Goal: Register for event/course: Sign up to attend an event or enroll in a course

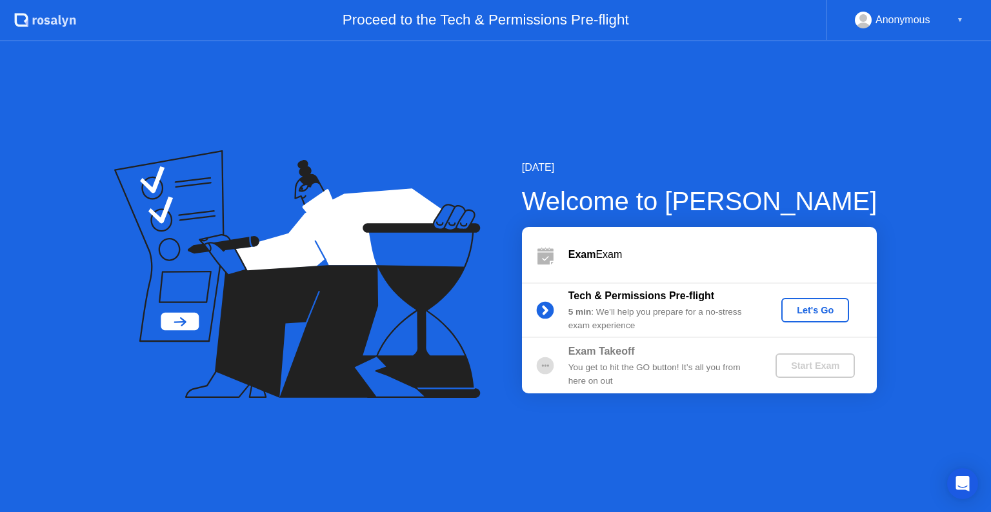
click at [826, 305] on div "Let's Go" at bounding box center [815, 310] width 57 height 10
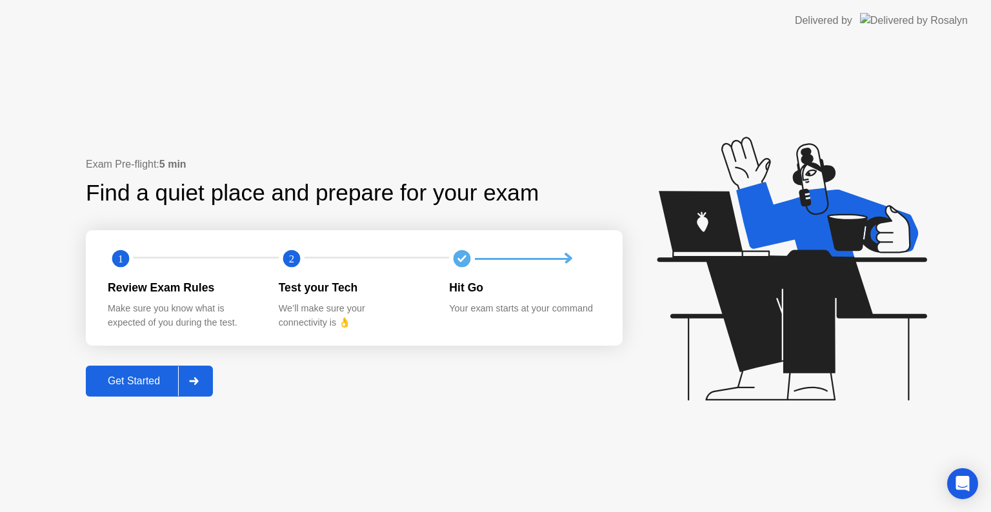
click at [135, 389] on button "Get Started" at bounding box center [149, 381] width 127 height 31
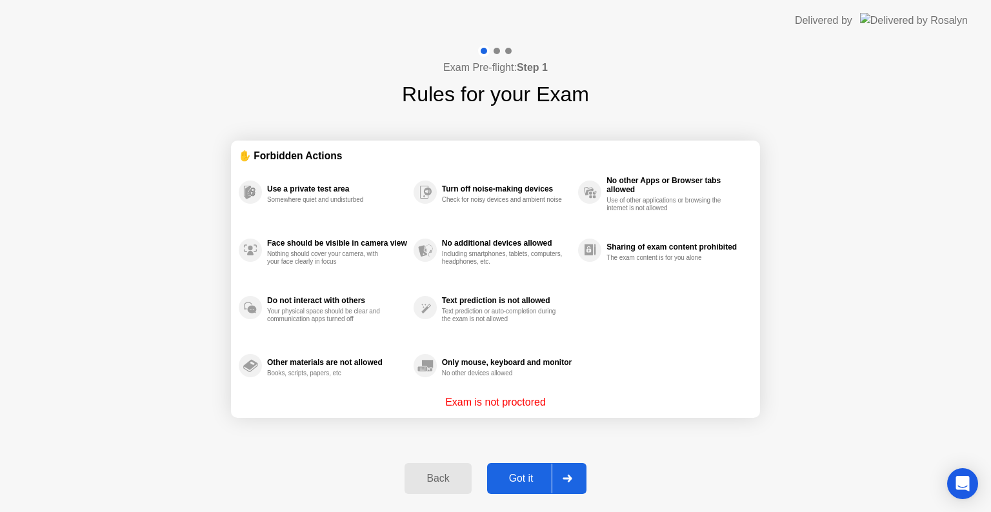
click at [527, 473] on div "Got it" at bounding box center [521, 479] width 61 height 12
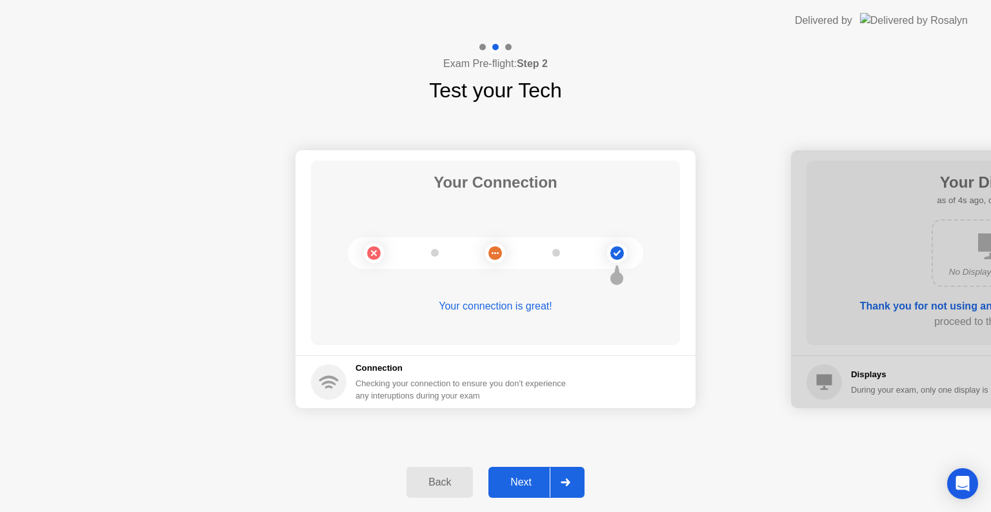
click at [522, 483] on div "Next" at bounding box center [520, 483] width 57 height 12
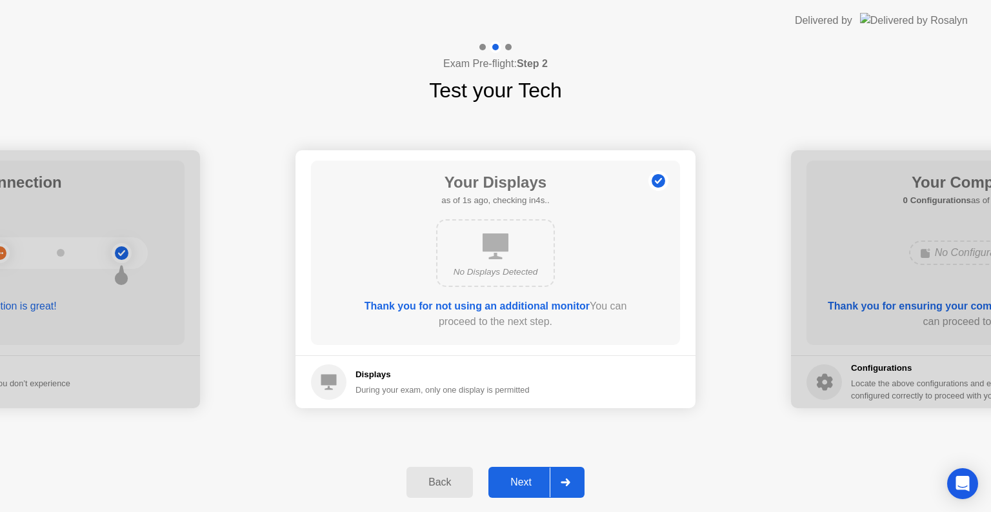
click at [526, 485] on div "Next" at bounding box center [520, 483] width 57 height 12
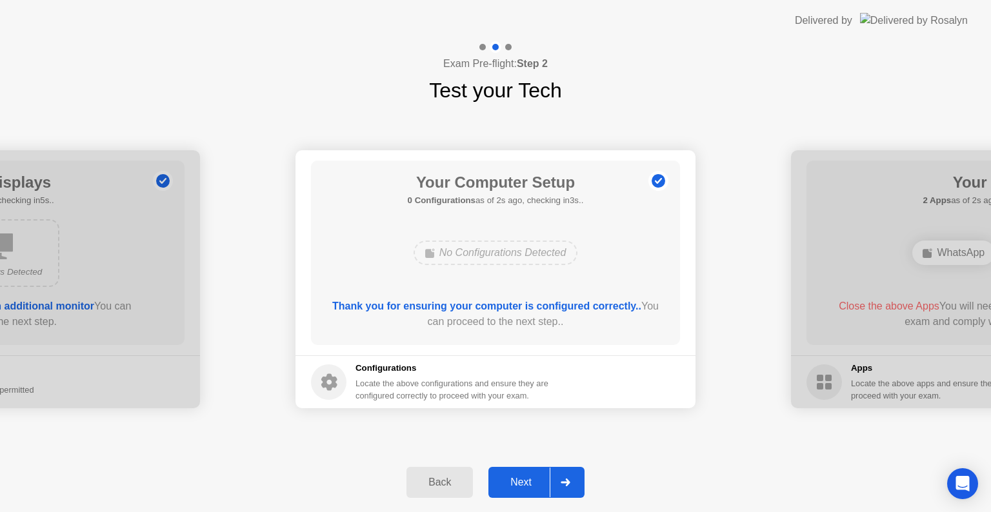
click at [523, 488] on div "Next" at bounding box center [520, 483] width 57 height 12
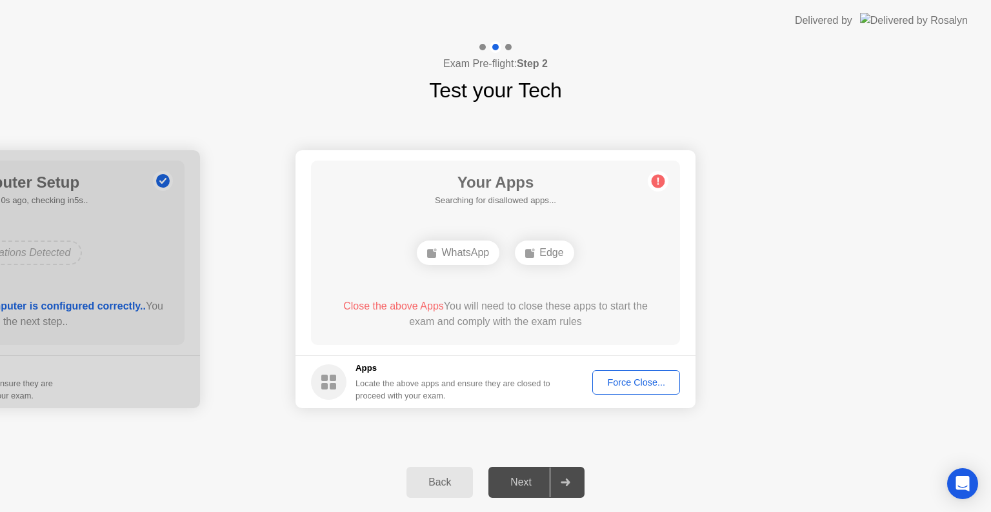
click at [614, 385] on div "Force Close..." at bounding box center [636, 383] width 79 height 10
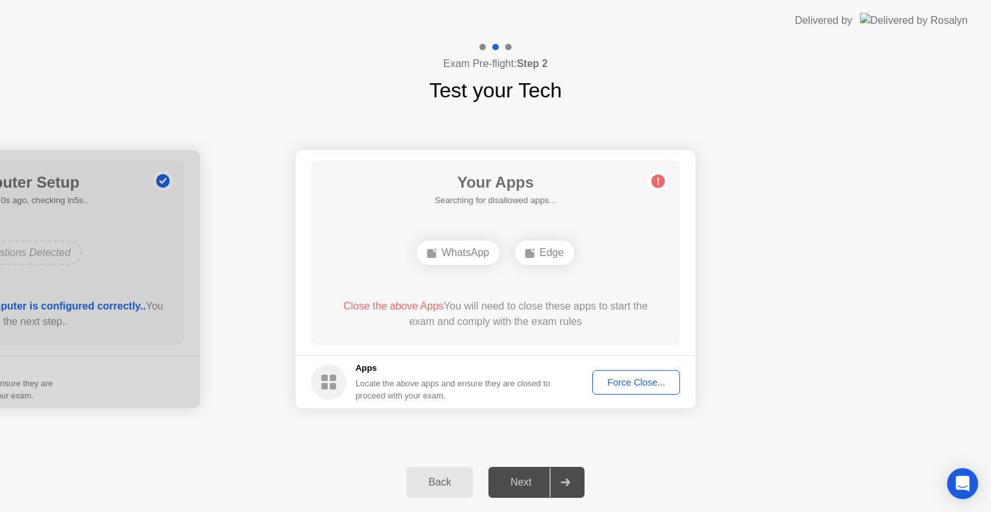
click at [440, 488] on div "Back" at bounding box center [439, 483] width 59 height 12
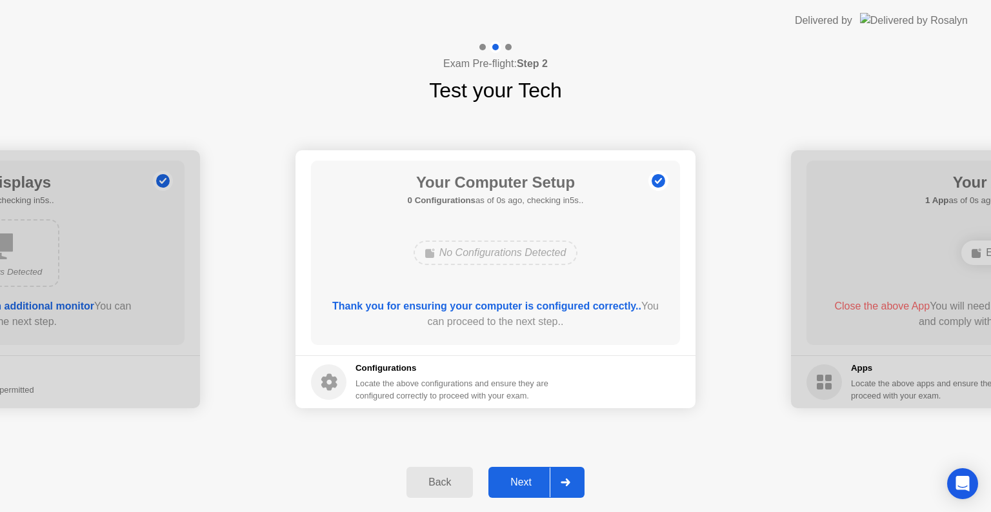
click at [507, 482] on div "Next" at bounding box center [520, 483] width 57 height 12
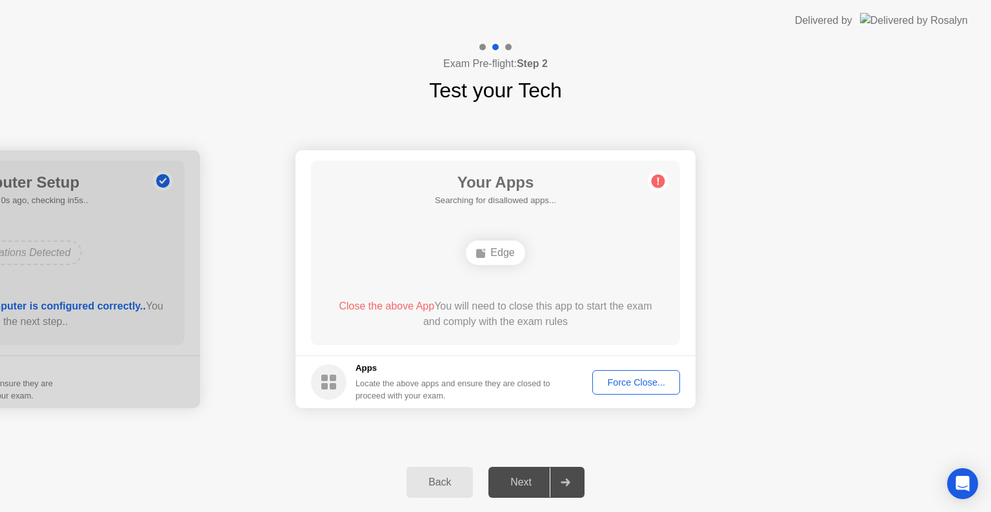
click at [497, 254] on div "Edge" at bounding box center [495, 253] width 59 height 25
click at [643, 378] on div "Force Close..." at bounding box center [636, 383] width 79 height 10
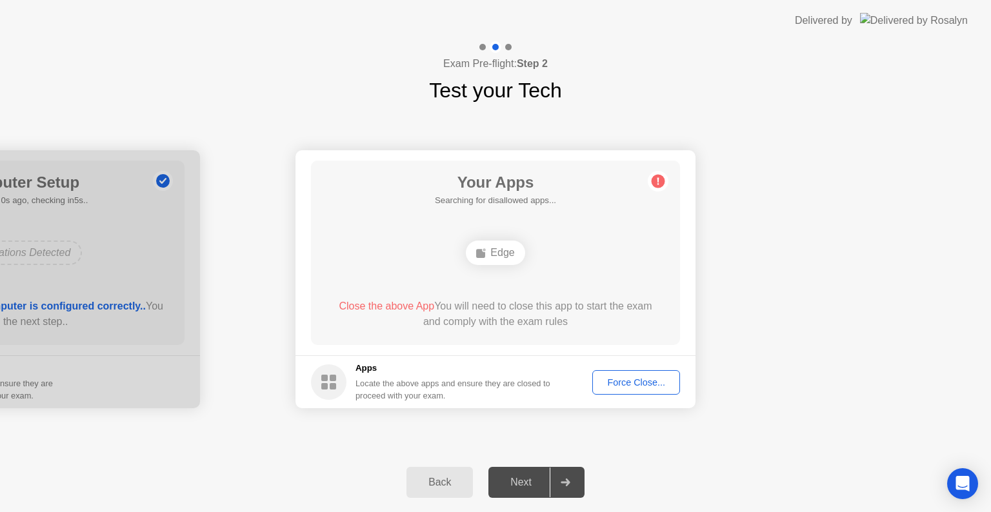
click at [447, 485] on div "Back" at bounding box center [439, 483] width 59 height 12
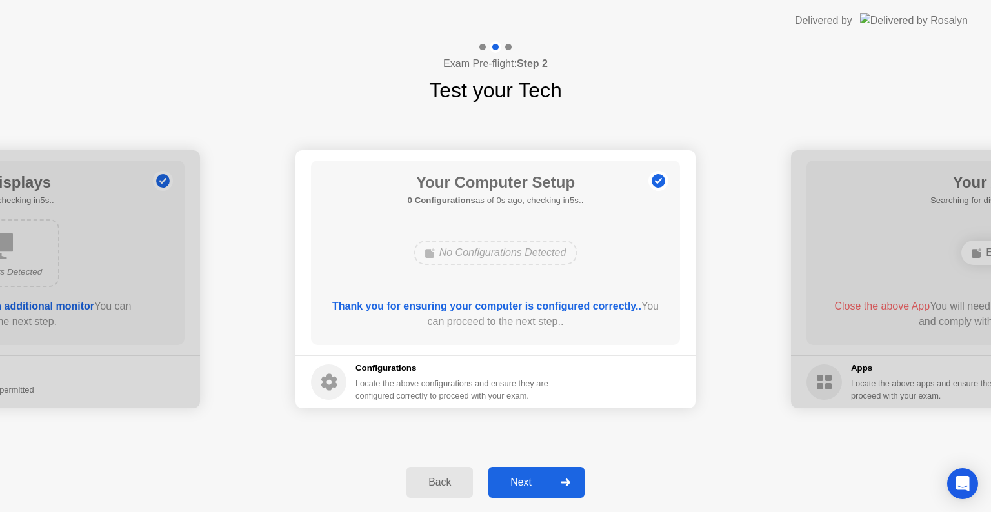
click at [512, 480] on div "Next" at bounding box center [520, 483] width 57 height 12
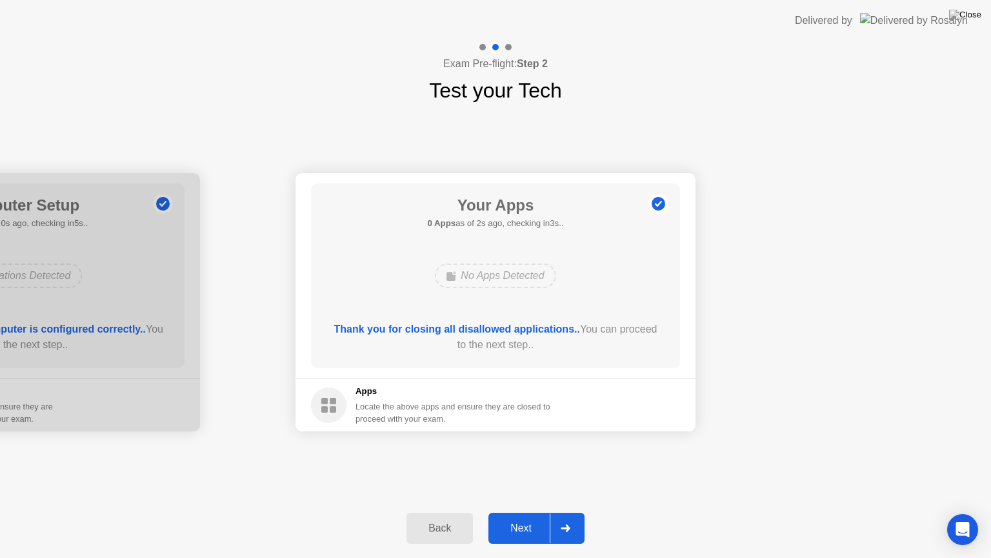
click at [519, 512] on div "Next" at bounding box center [520, 528] width 57 height 12
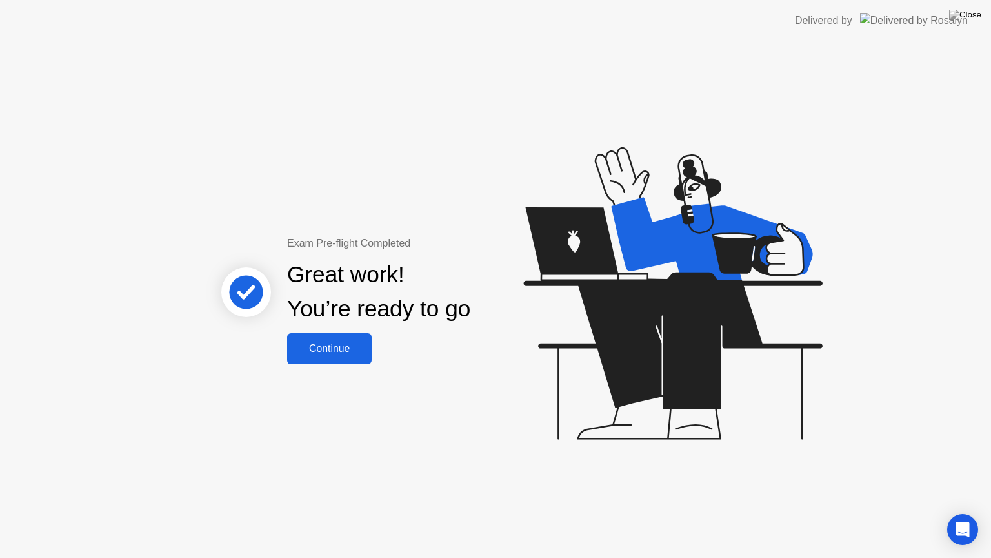
click at [336, 356] on button "Continue" at bounding box center [329, 348] width 85 height 31
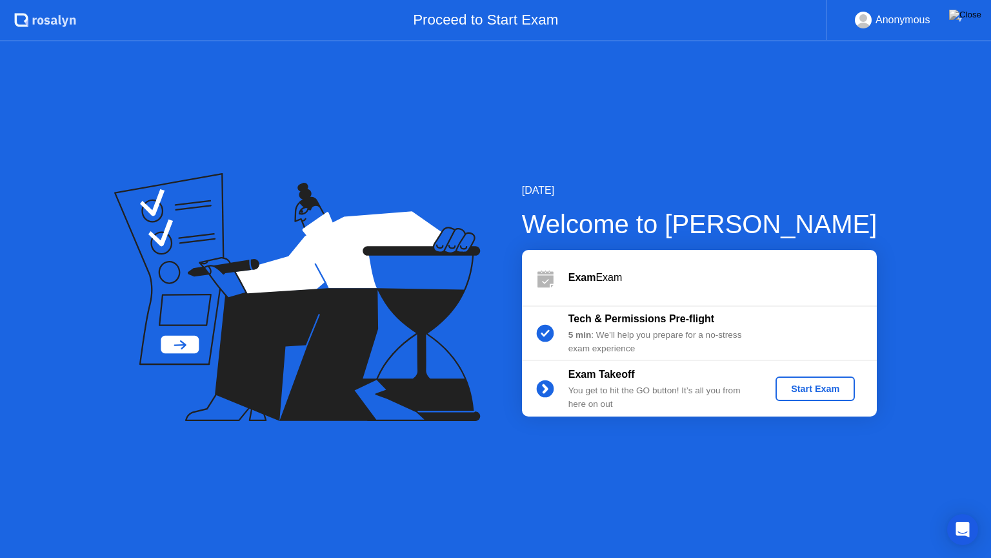
click at [805, 393] on div "Start Exam" at bounding box center [815, 388] width 69 height 10
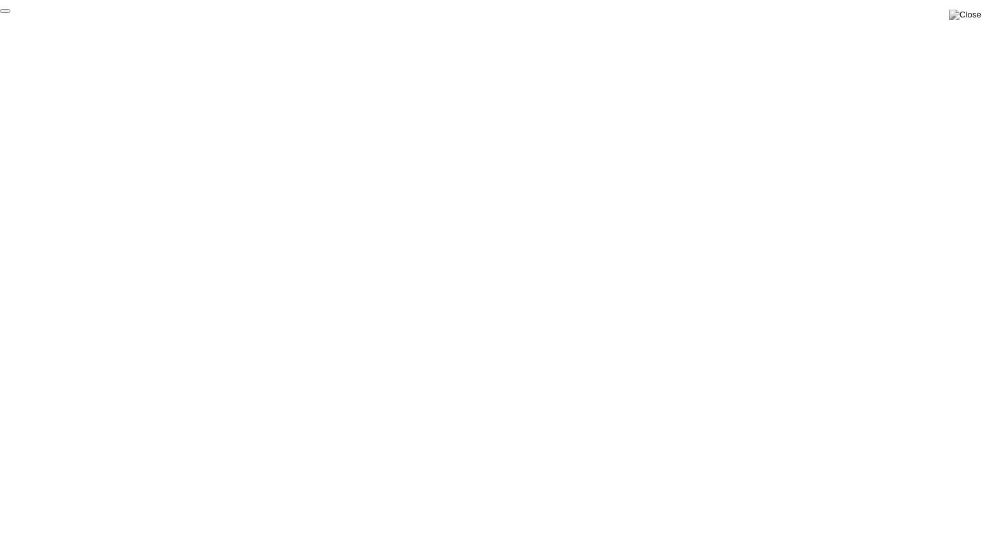
click at [10, 13] on button "End Proctoring Session" at bounding box center [5, 11] width 10 height 4
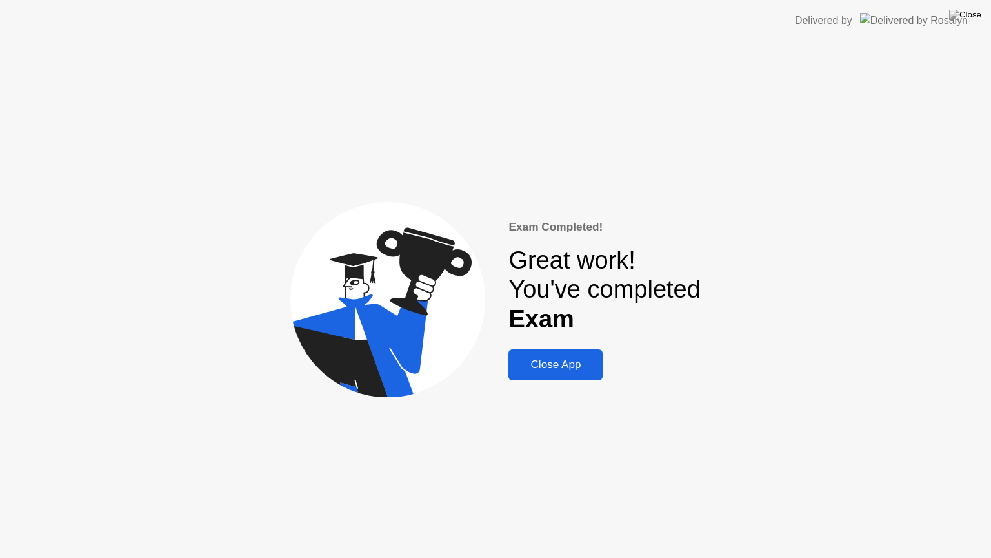
click at [568, 369] on div "Close App" at bounding box center [555, 364] width 86 height 13
